Goal: Task Accomplishment & Management: Use online tool/utility

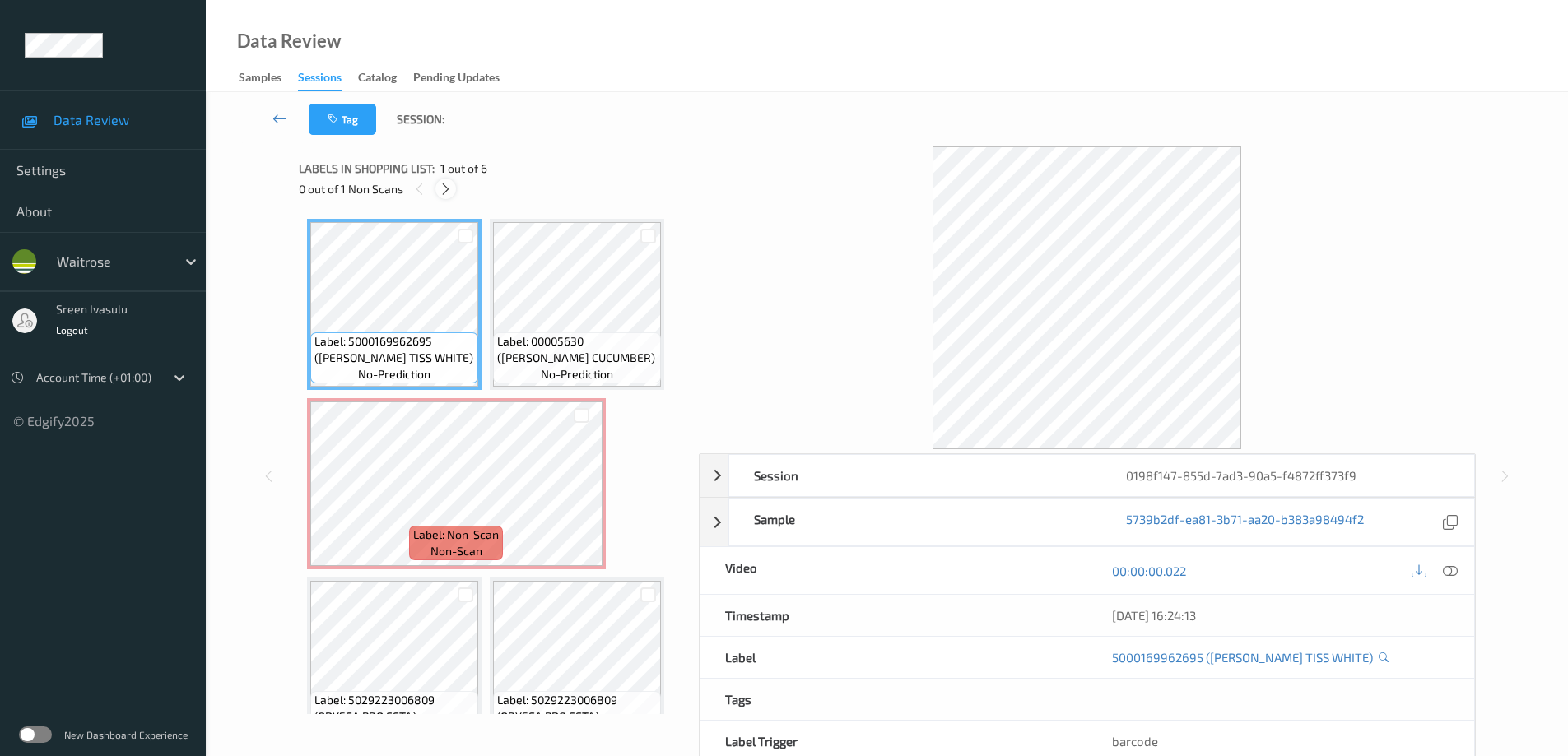
click at [450, 183] on icon at bounding box center [446, 189] width 14 height 15
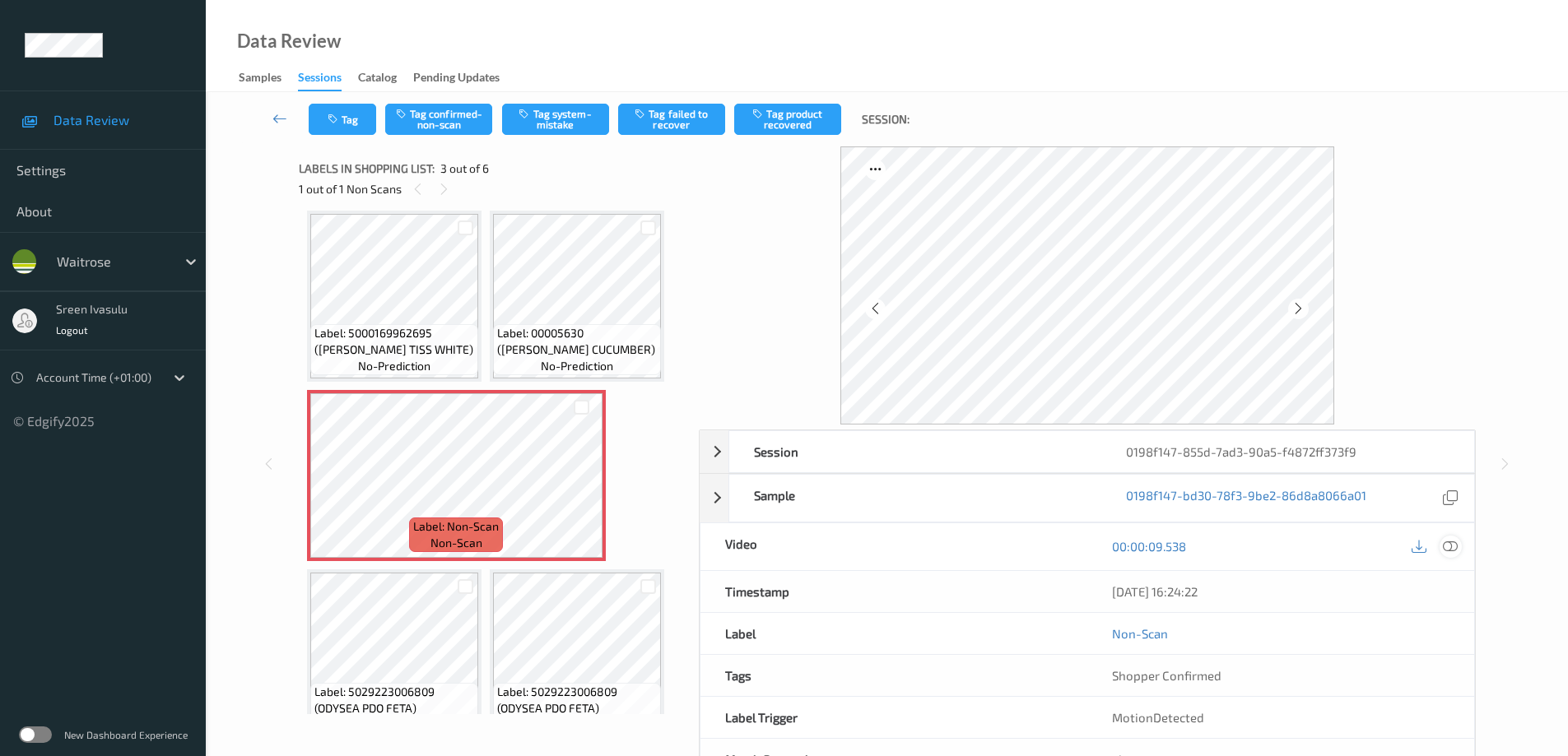
click at [1441, 544] on div at bounding box center [1450, 547] width 22 height 22
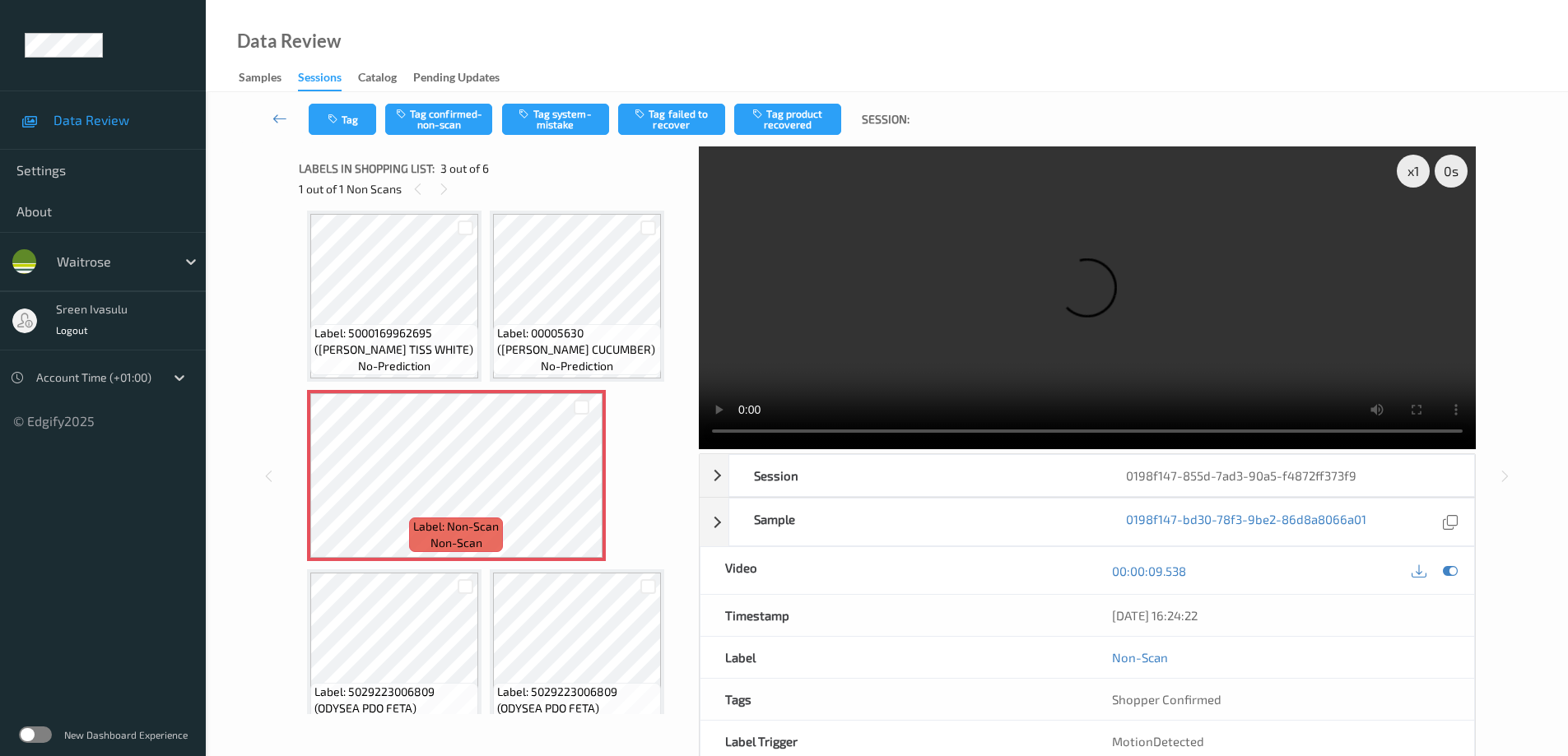
scroll to position [0, 0]
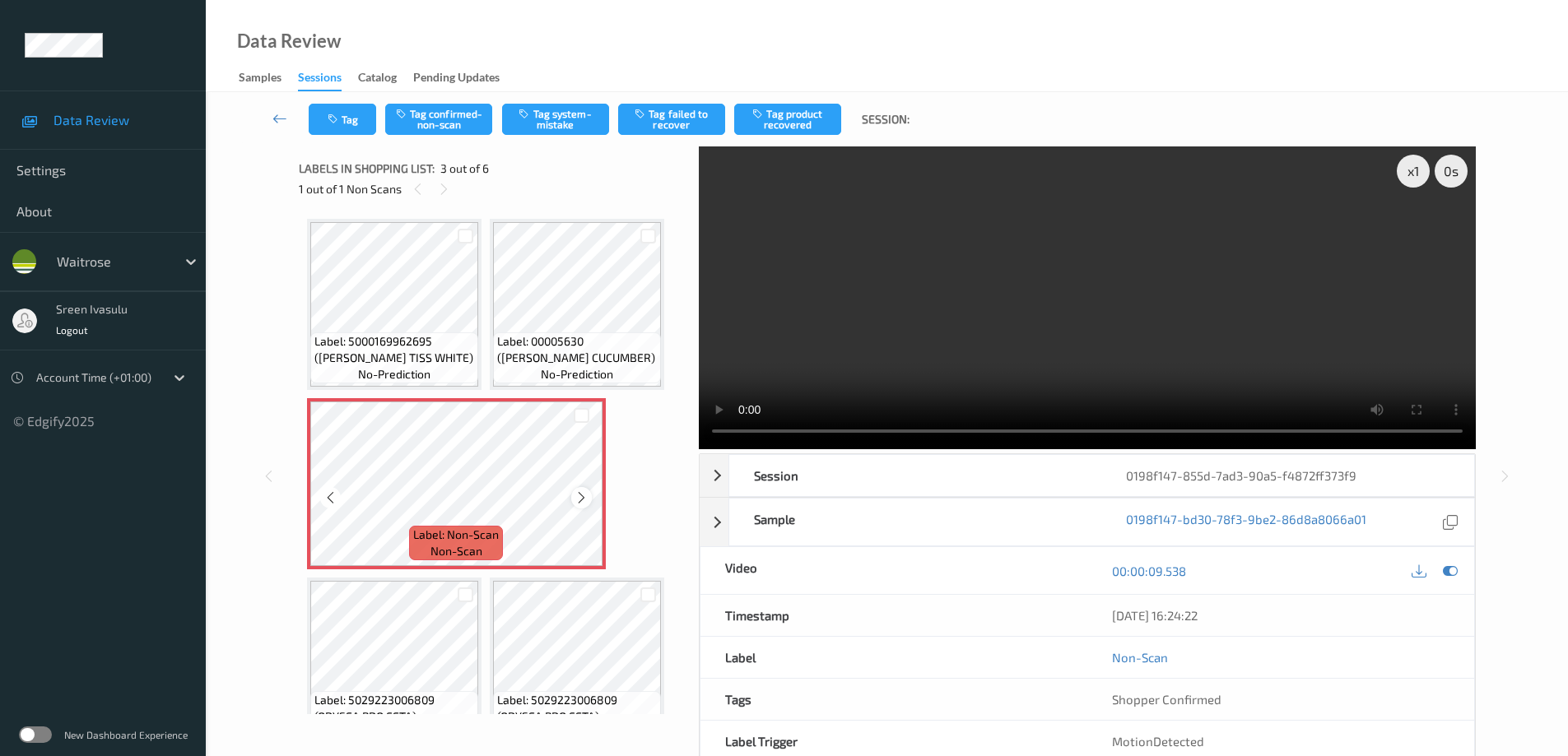
click at [571, 496] on div at bounding box center [581, 497] width 20 height 20
click at [576, 496] on icon at bounding box center [581, 498] width 14 height 15
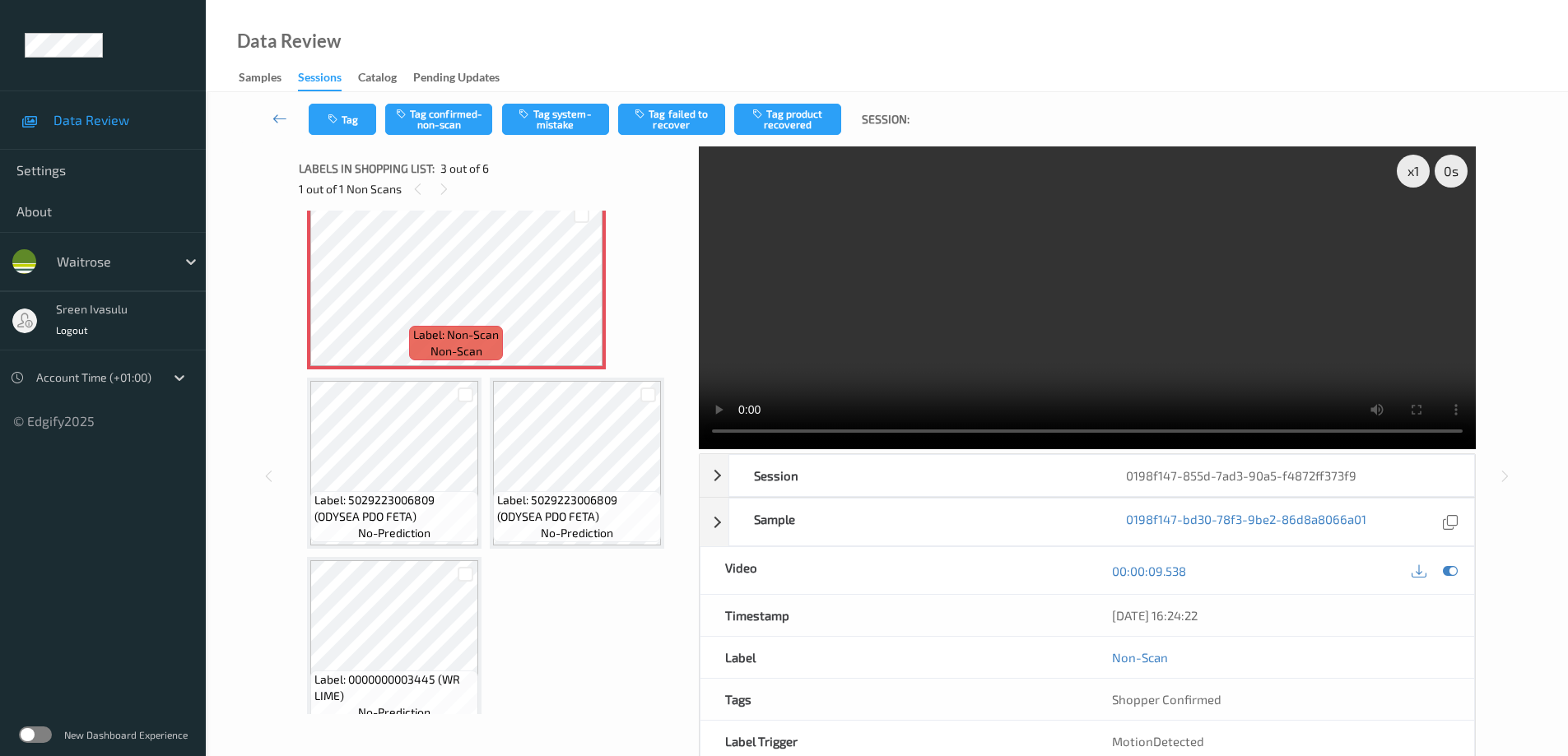
scroll to position [223, 0]
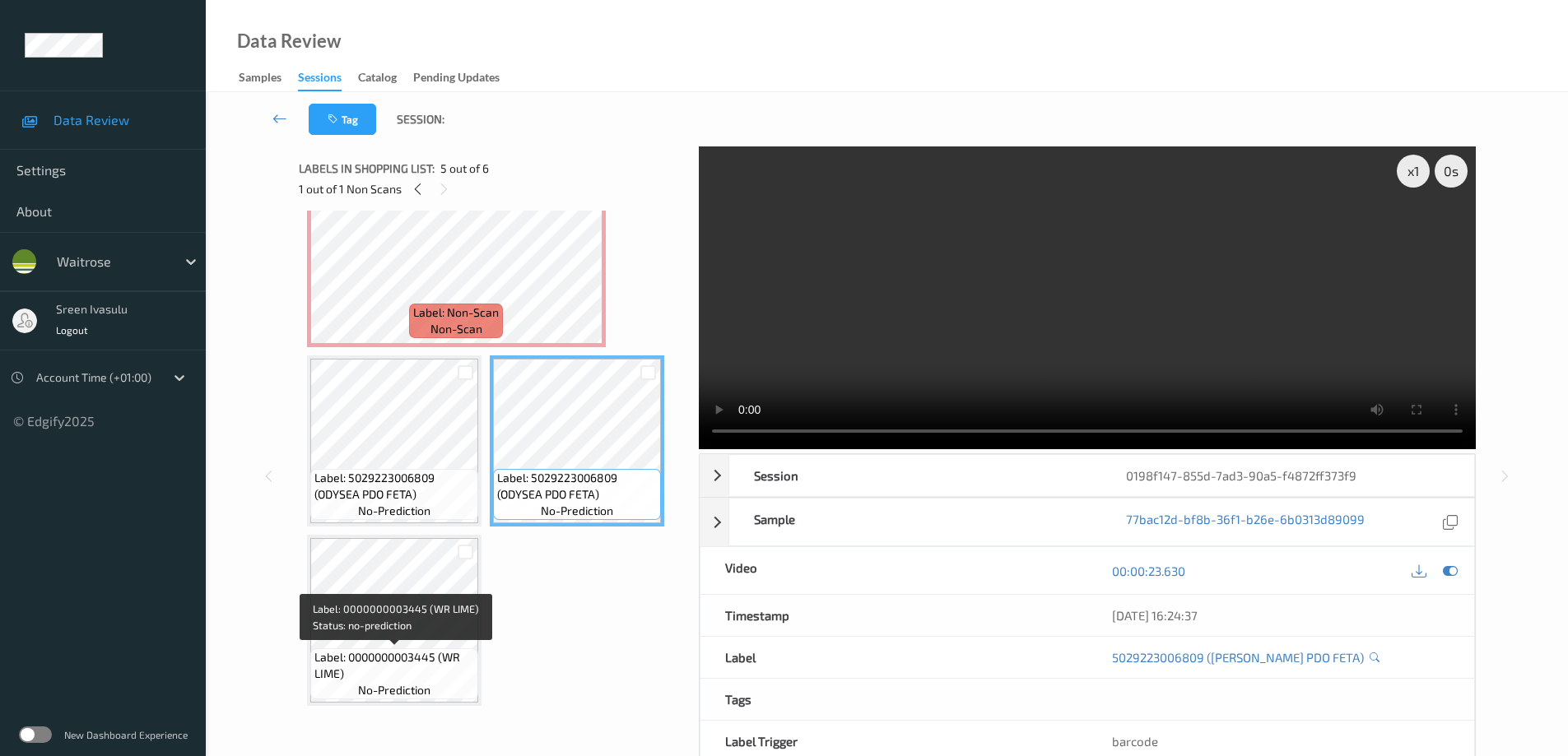
click at [334, 661] on span "Label: 0000000003445 (WR LIME)" at bounding box center [394, 665] width 159 height 33
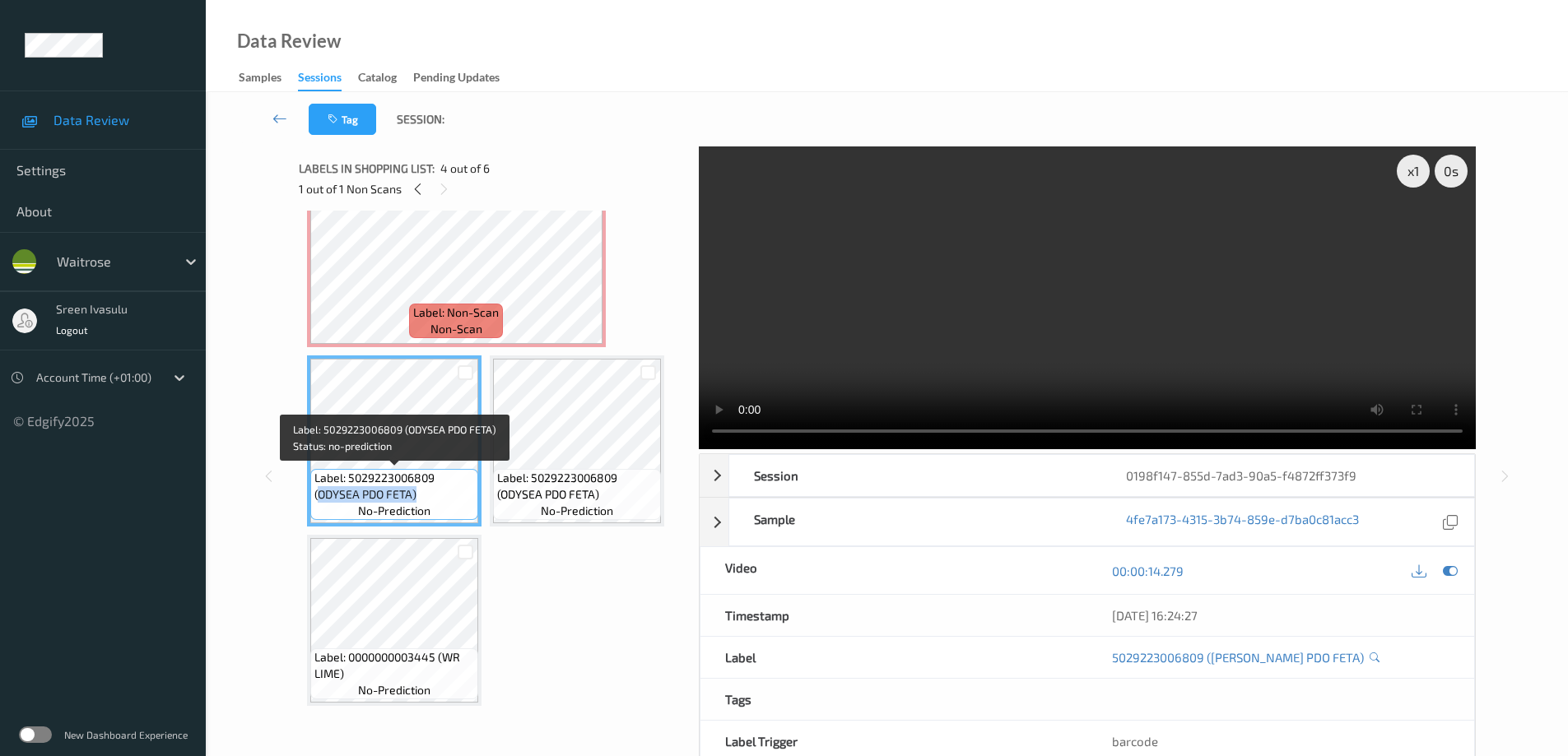
drag, startPoint x: 319, startPoint y: 494, endPoint x: 419, endPoint y: 489, distance: 100.1
click at [419, 489] on span "Label: 5029223006809 (ODYSEA PDO FETA)" at bounding box center [394, 486] width 159 height 33
copy span "ODYSEA PDO FETA)"
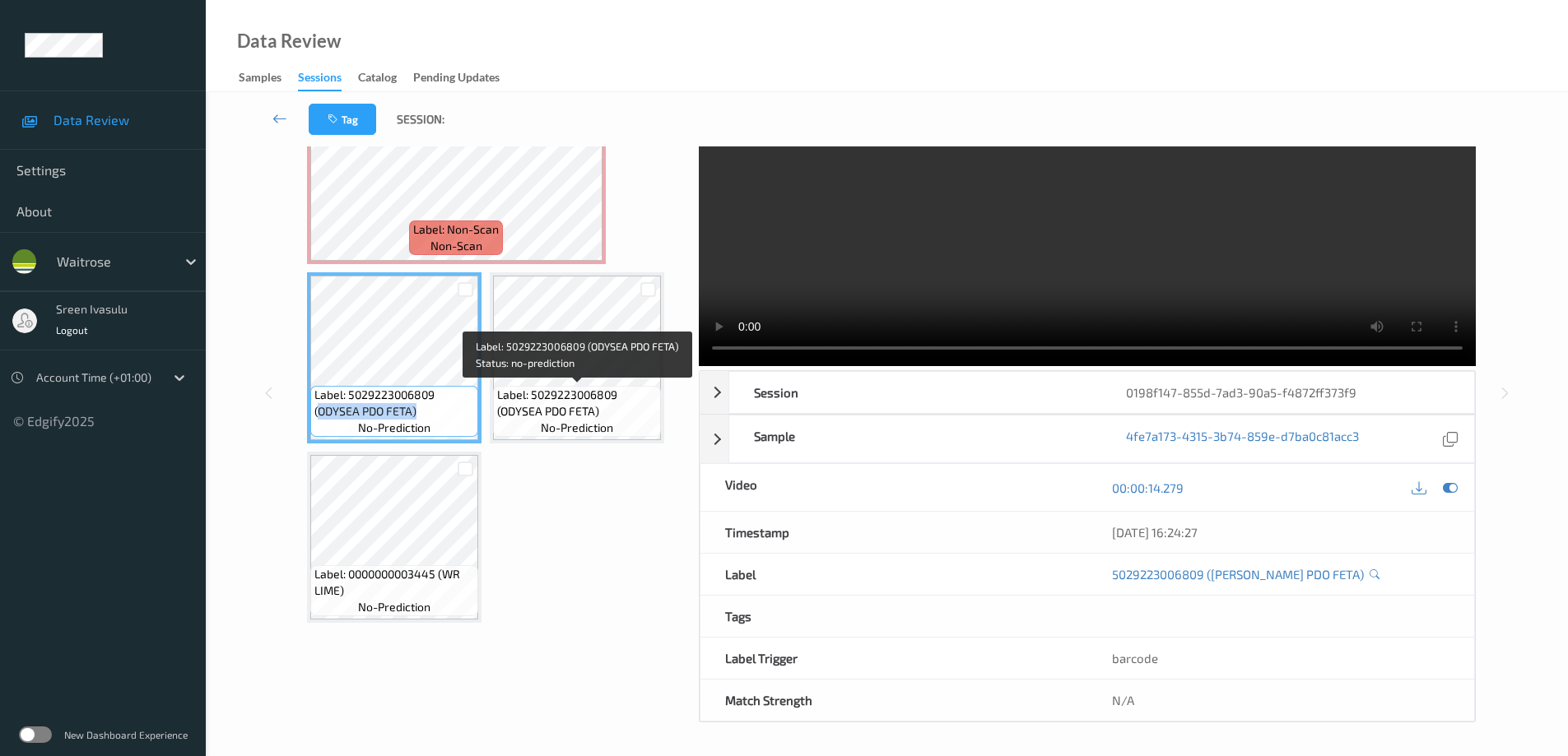
scroll to position [0, 0]
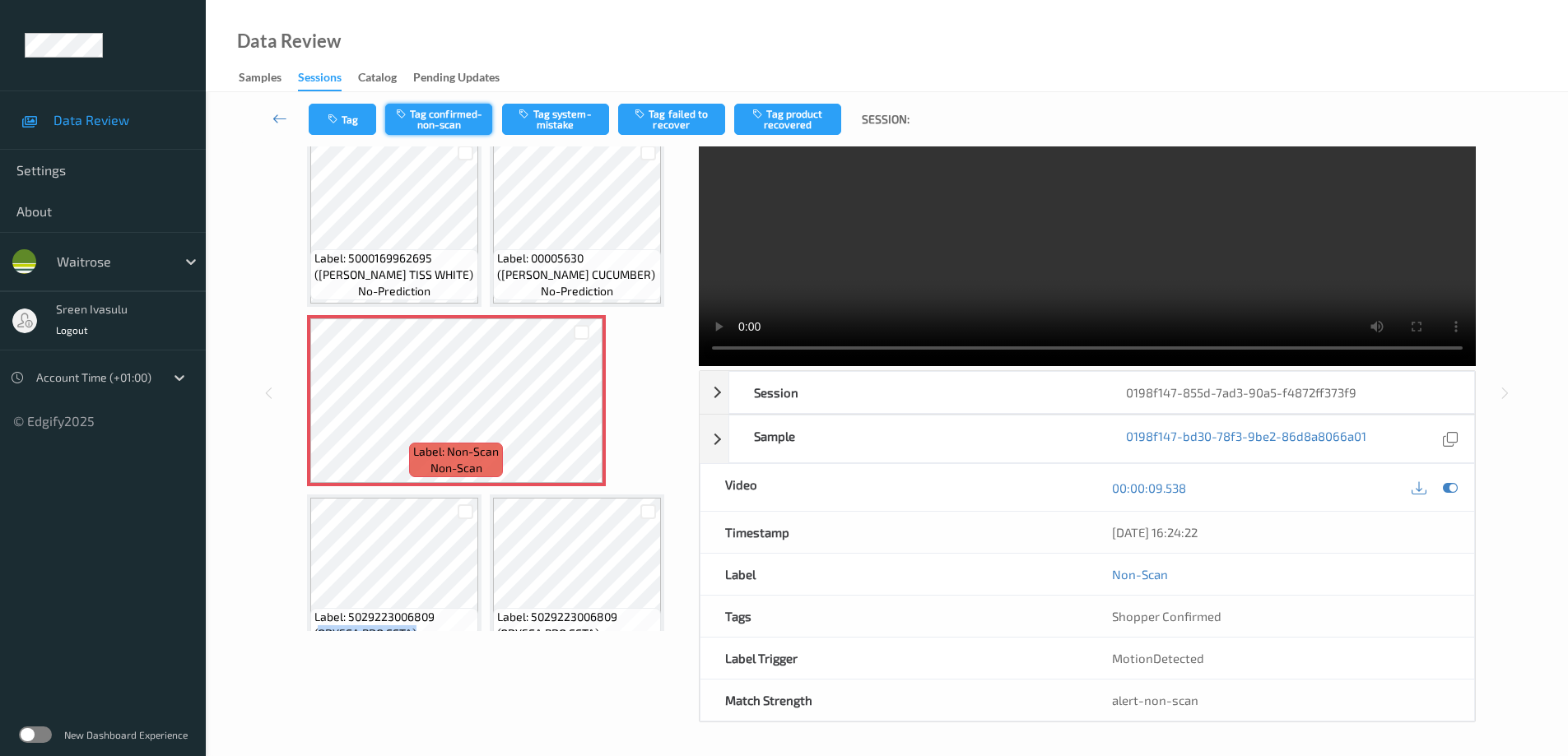
click at [429, 111] on button "Tag confirmed-non-scan" at bounding box center [439, 118] width 107 height 31
click at [453, 110] on button "Untag confirmed-non-scan" at bounding box center [439, 118] width 107 height 31
